Goal: Learn about a topic: Learn about a topic

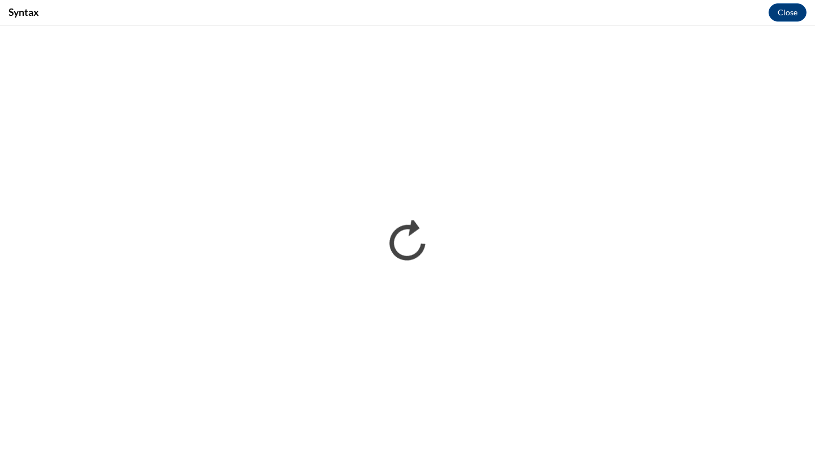
scroll to position [708, 0]
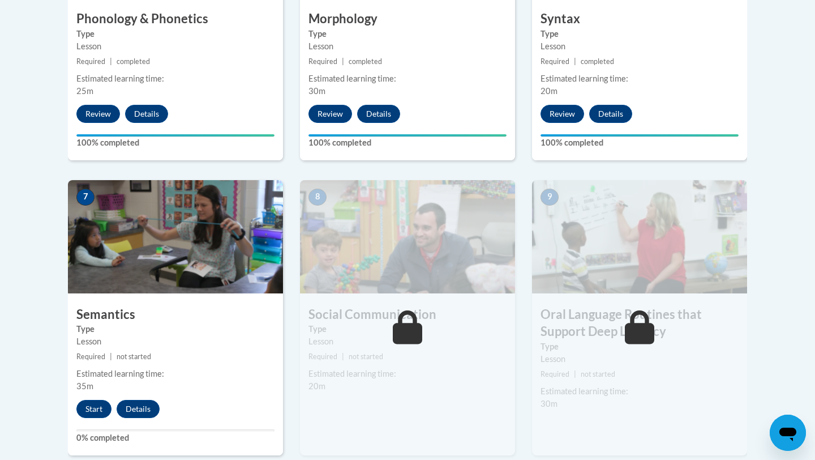
scroll to position [827, 0]
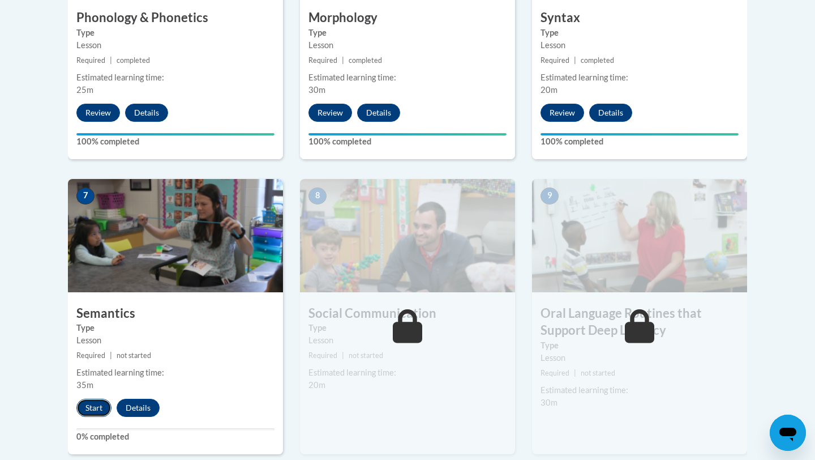
click at [97, 404] on button "Start" at bounding box center [93, 408] width 35 height 18
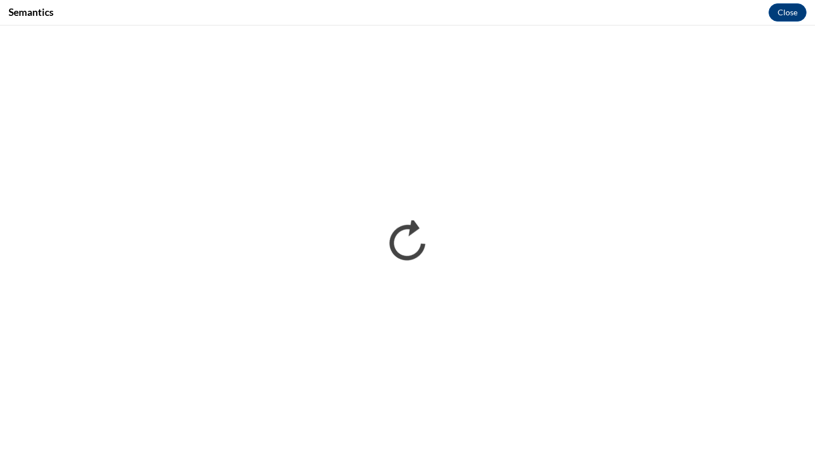
scroll to position [0, 0]
